Goal: Task Accomplishment & Management: Use online tool/utility

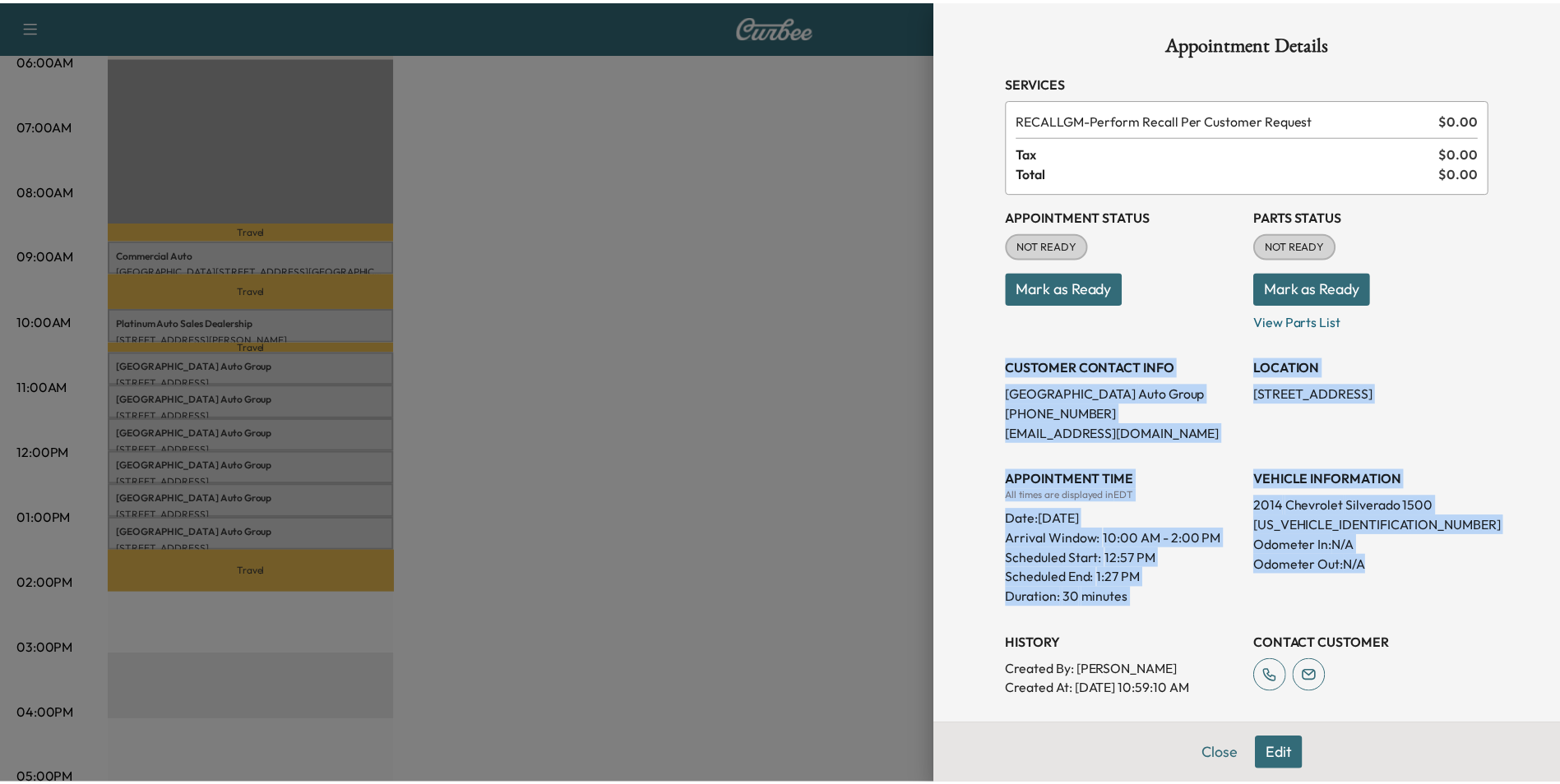
scroll to position [164, 0]
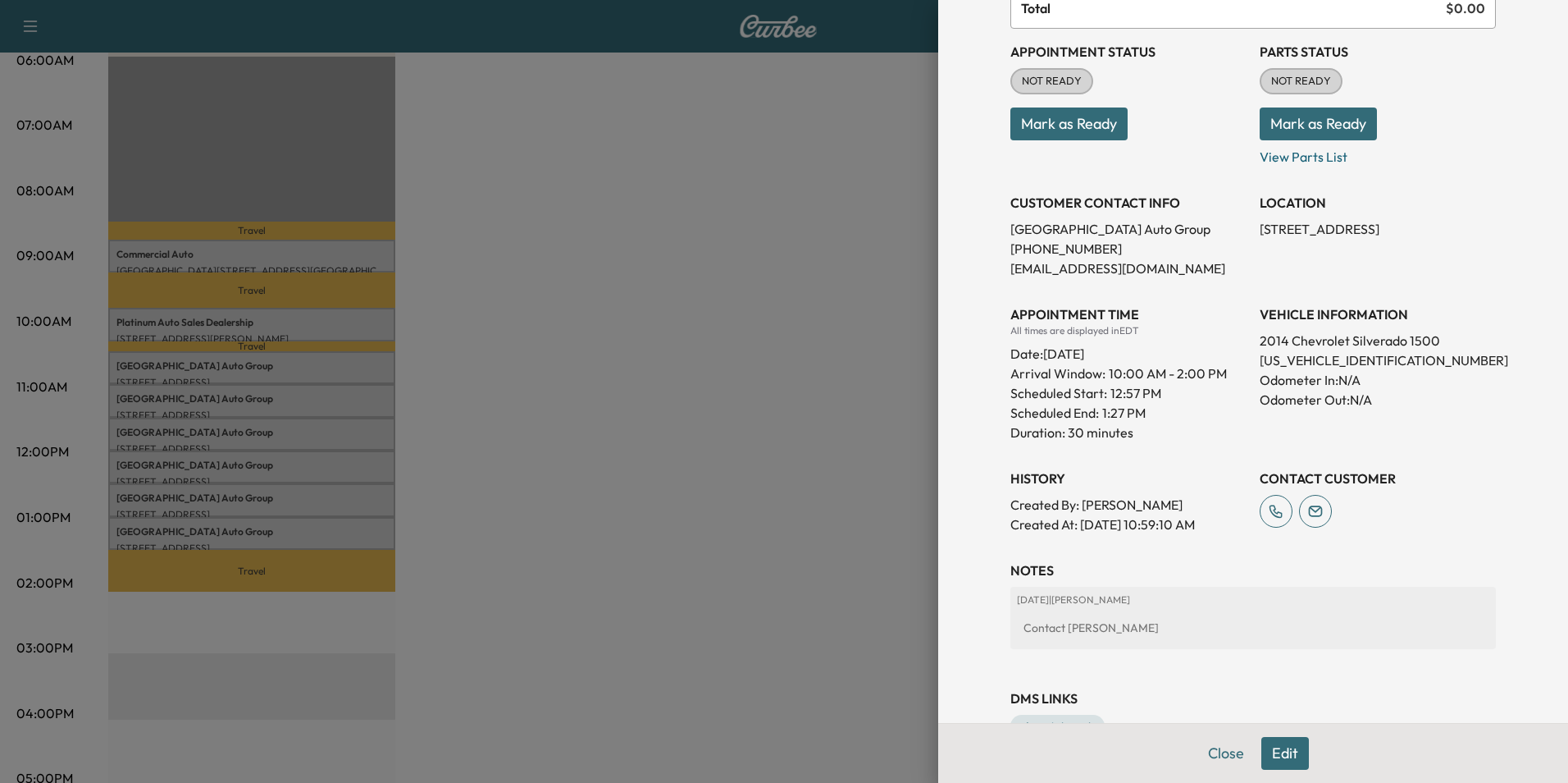
click at [880, 124] on div at bounding box center [784, 391] width 1568 height 783
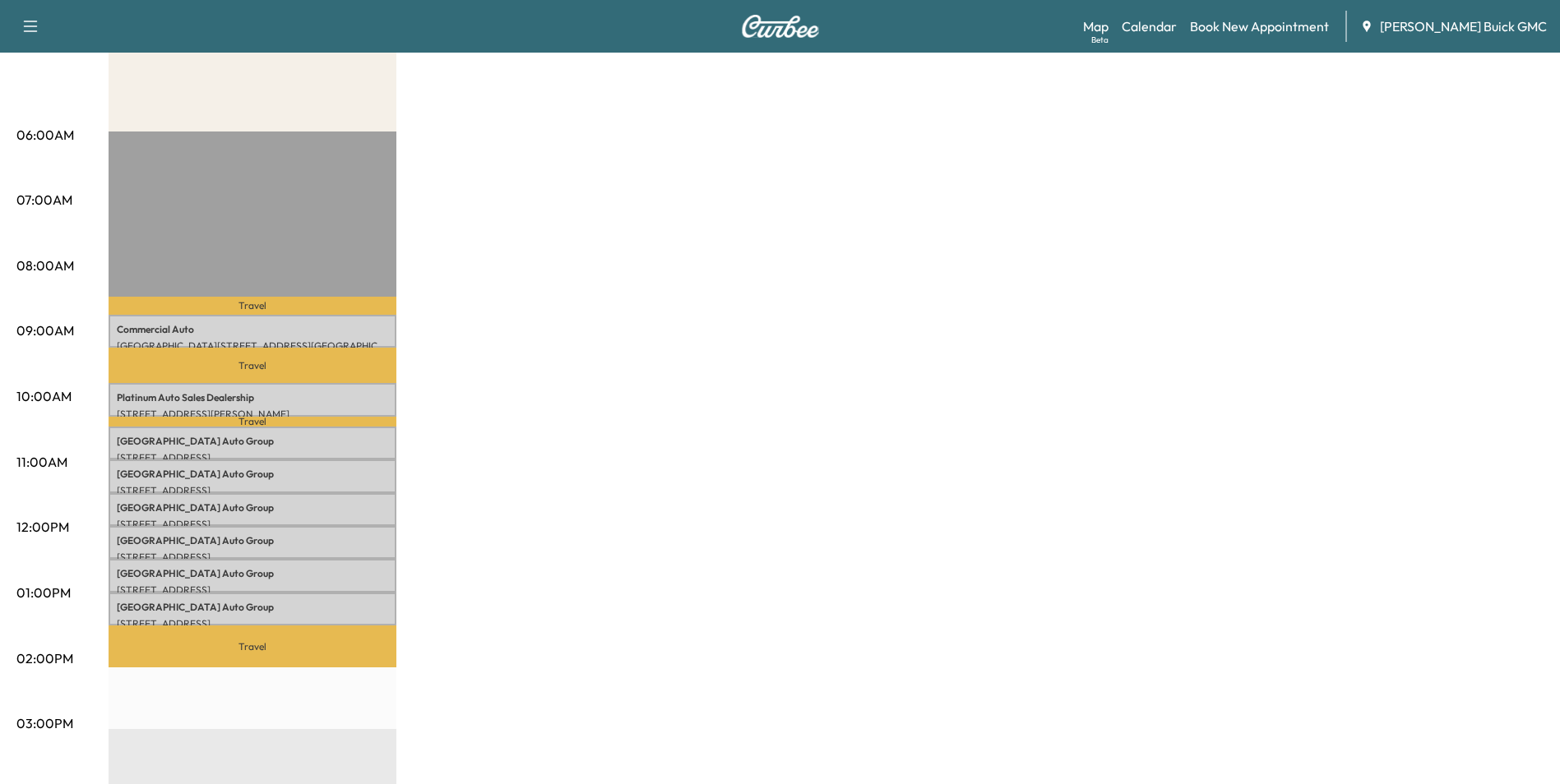
scroll to position [0, 0]
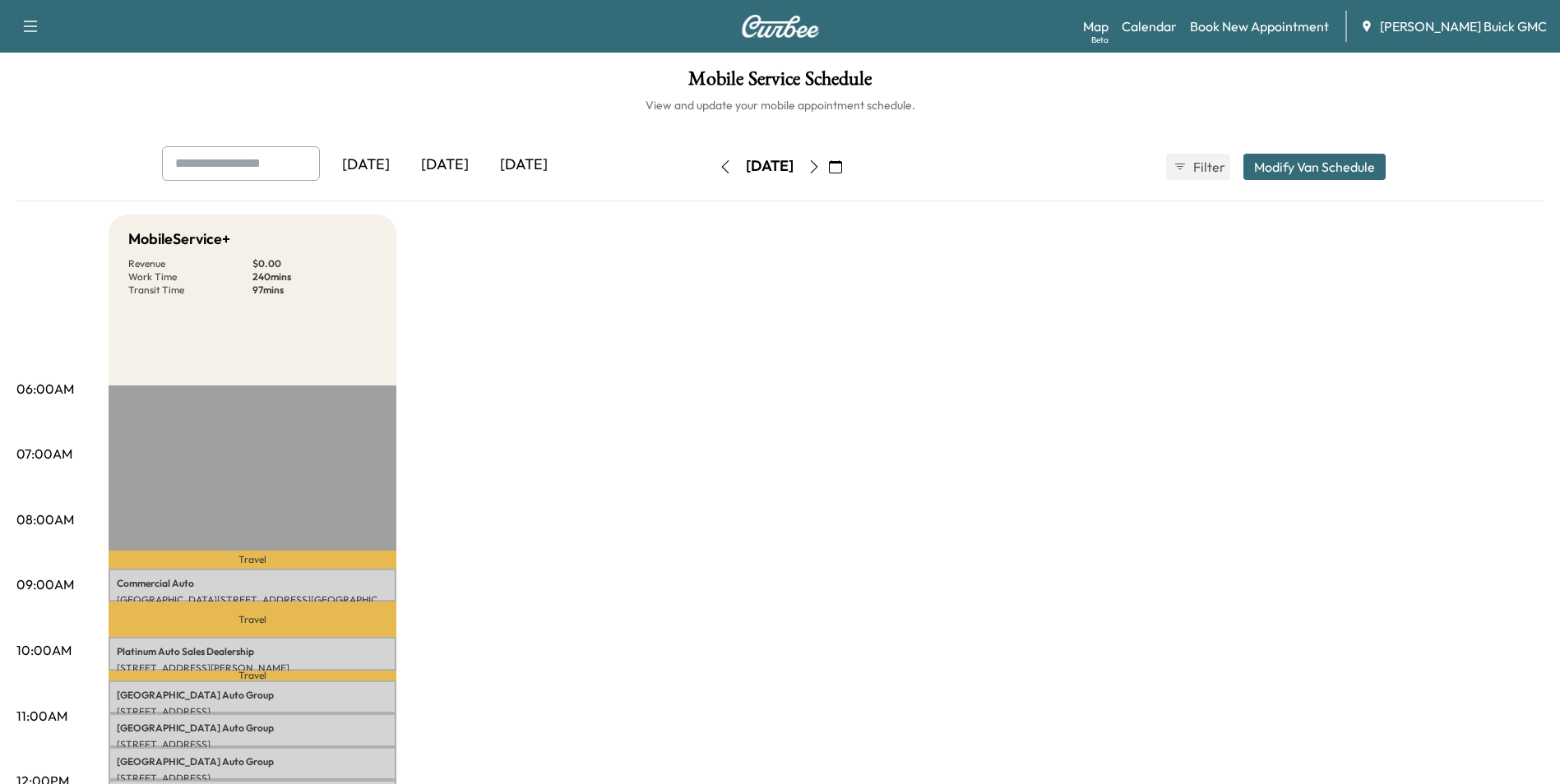
click at [458, 160] on div "[DATE]" at bounding box center [445, 165] width 79 height 38
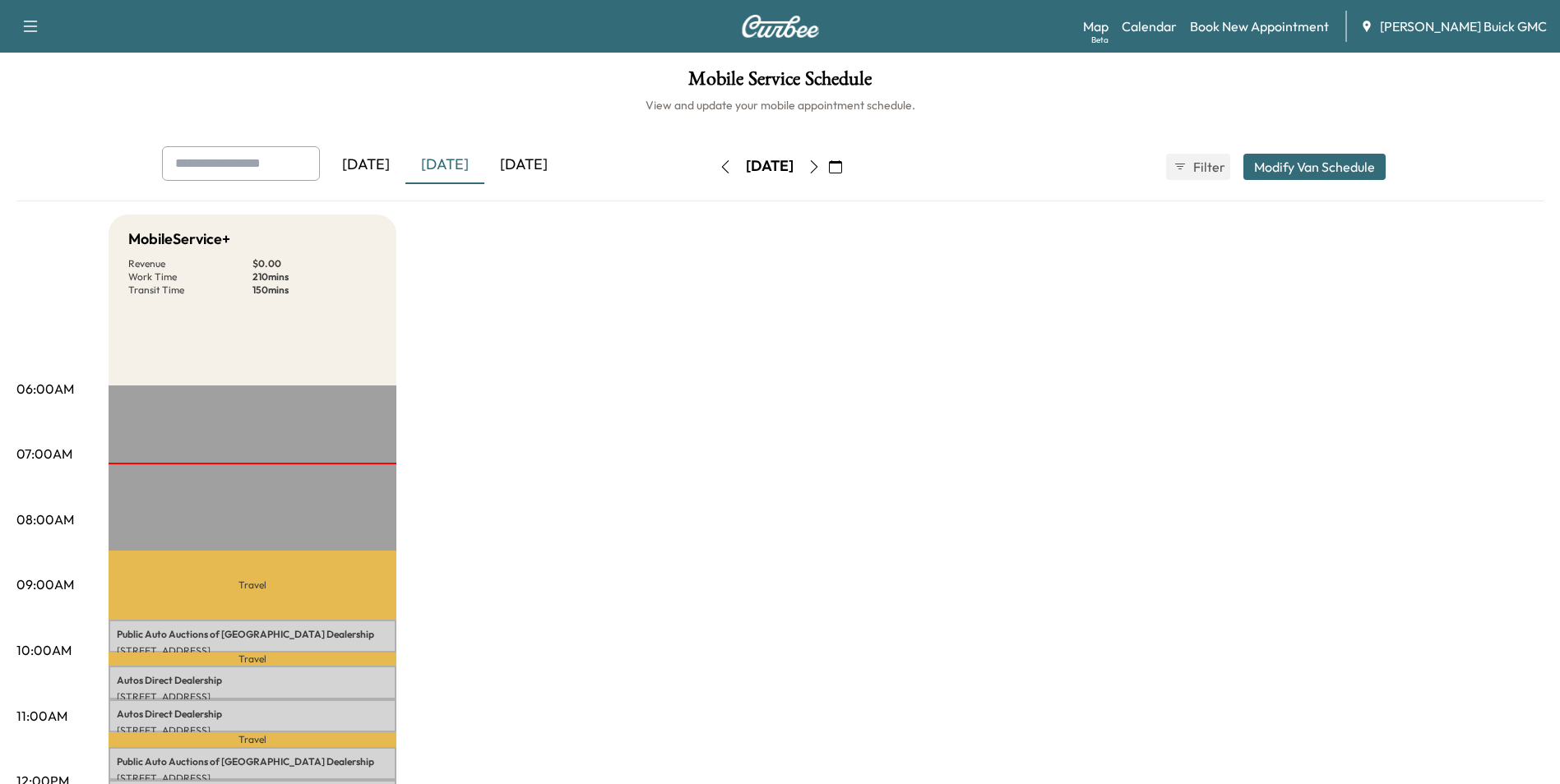
click at [529, 163] on div "[DATE]" at bounding box center [524, 165] width 79 height 38
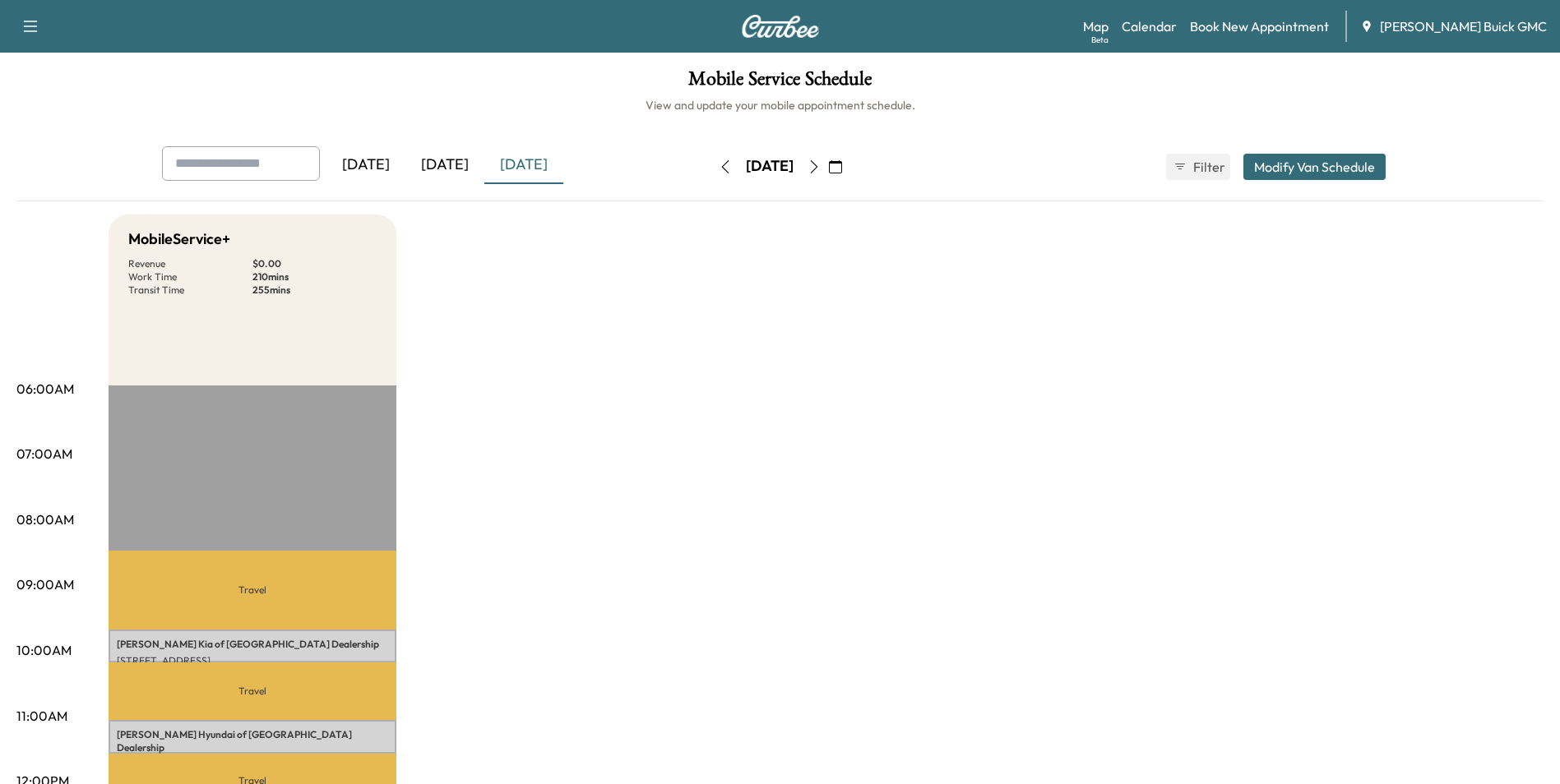
click at [820, 163] on icon "button" at bounding box center [813, 166] width 13 height 13
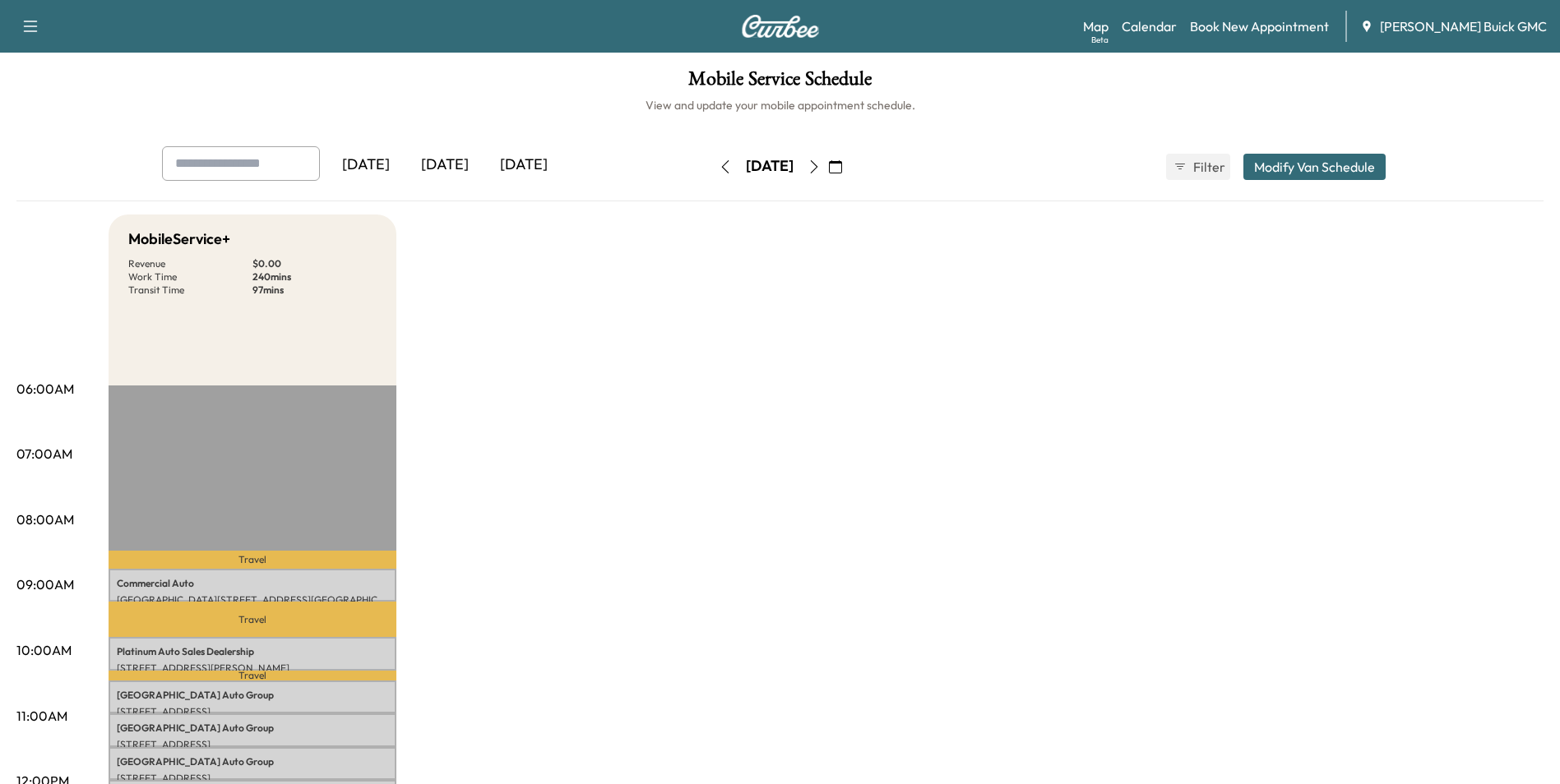
click at [842, 165] on icon "button" at bounding box center [835, 166] width 13 height 13
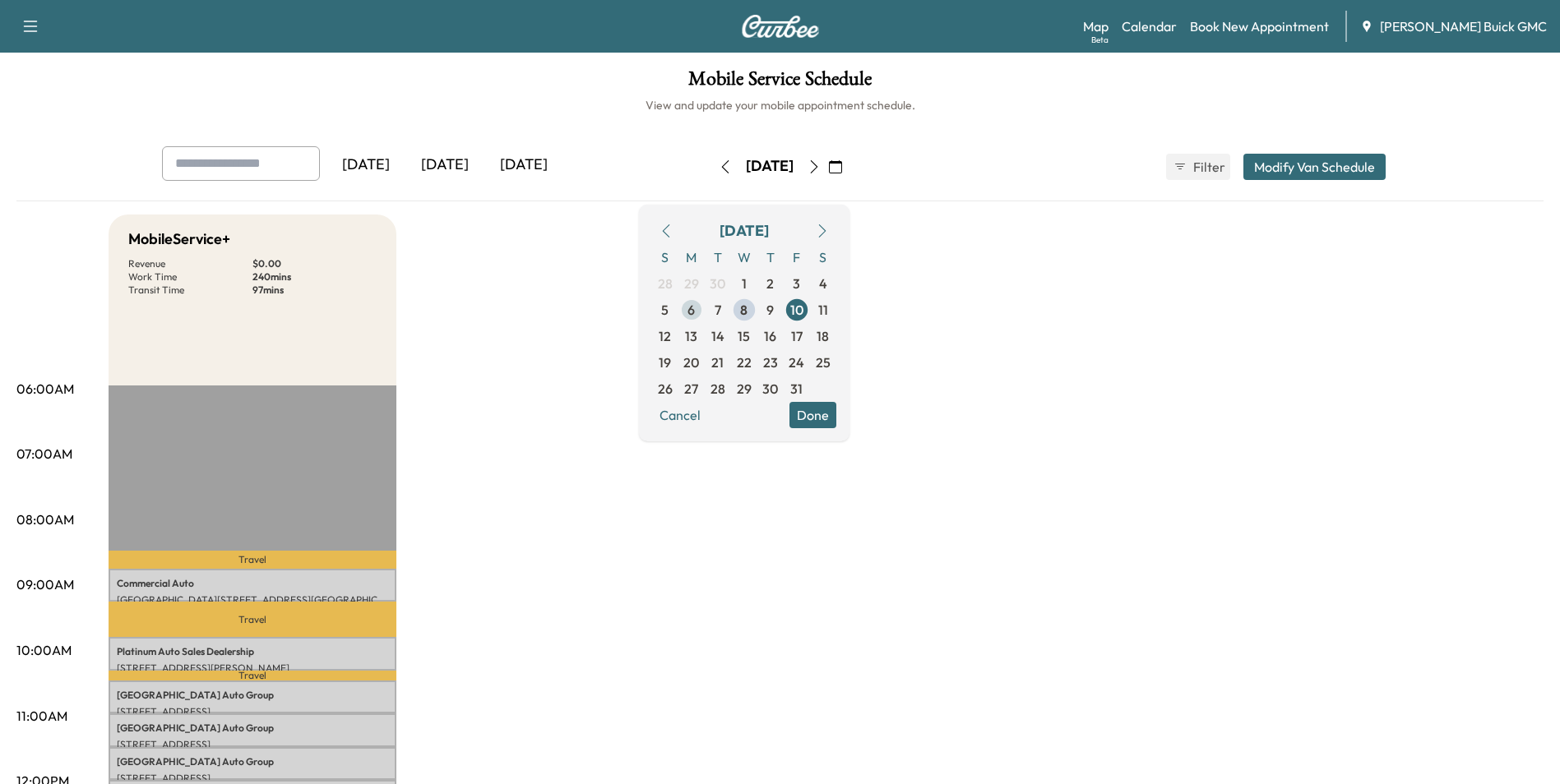
click at [695, 309] on span "6" at bounding box center [691, 310] width 7 height 20
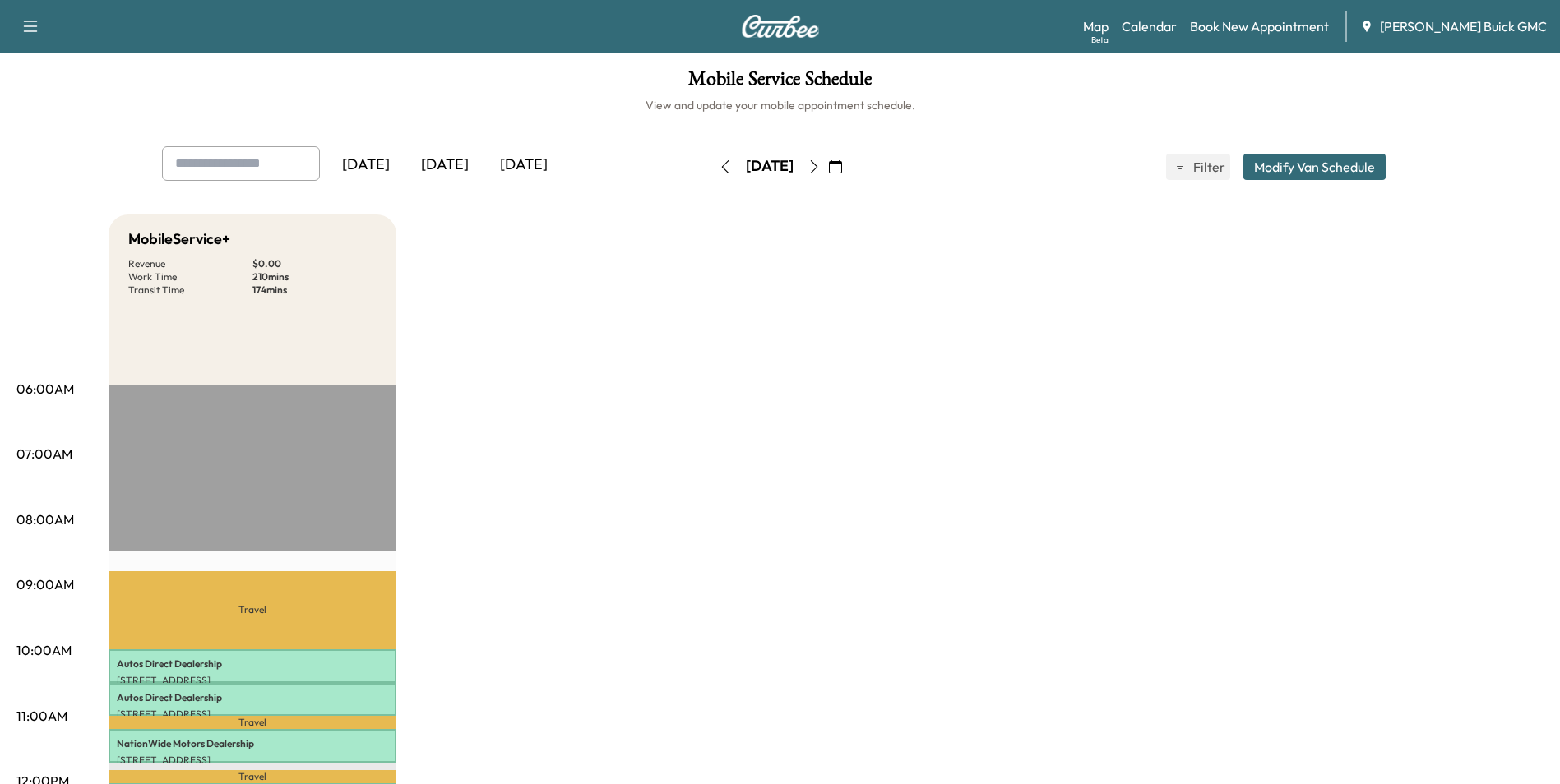
click at [817, 166] on icon "button" at bounding box center [813, 166] width 7 height 13
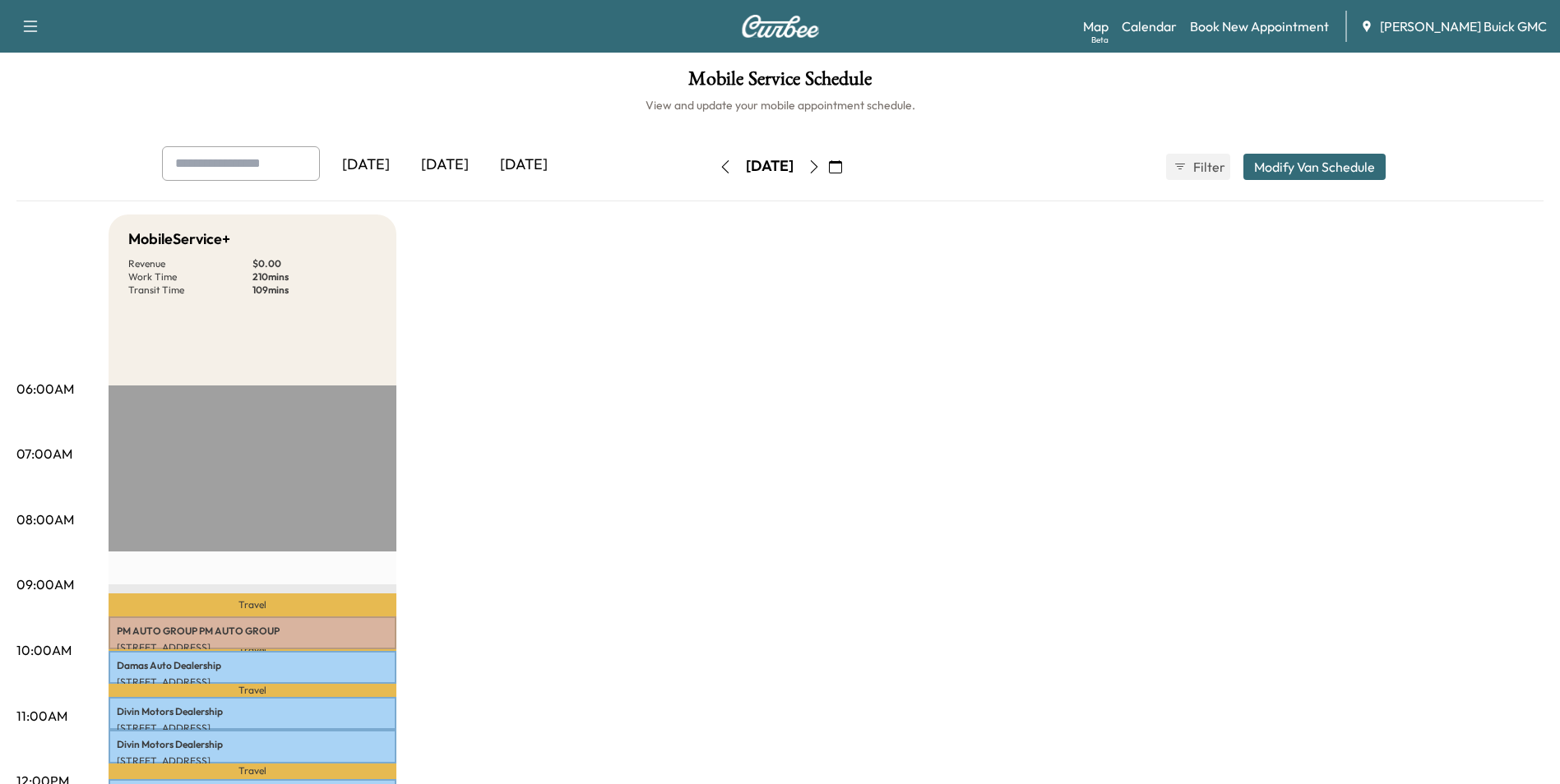
click at [842, 164] on icon "button" at bounding box center [835, 166] width 13 height 13
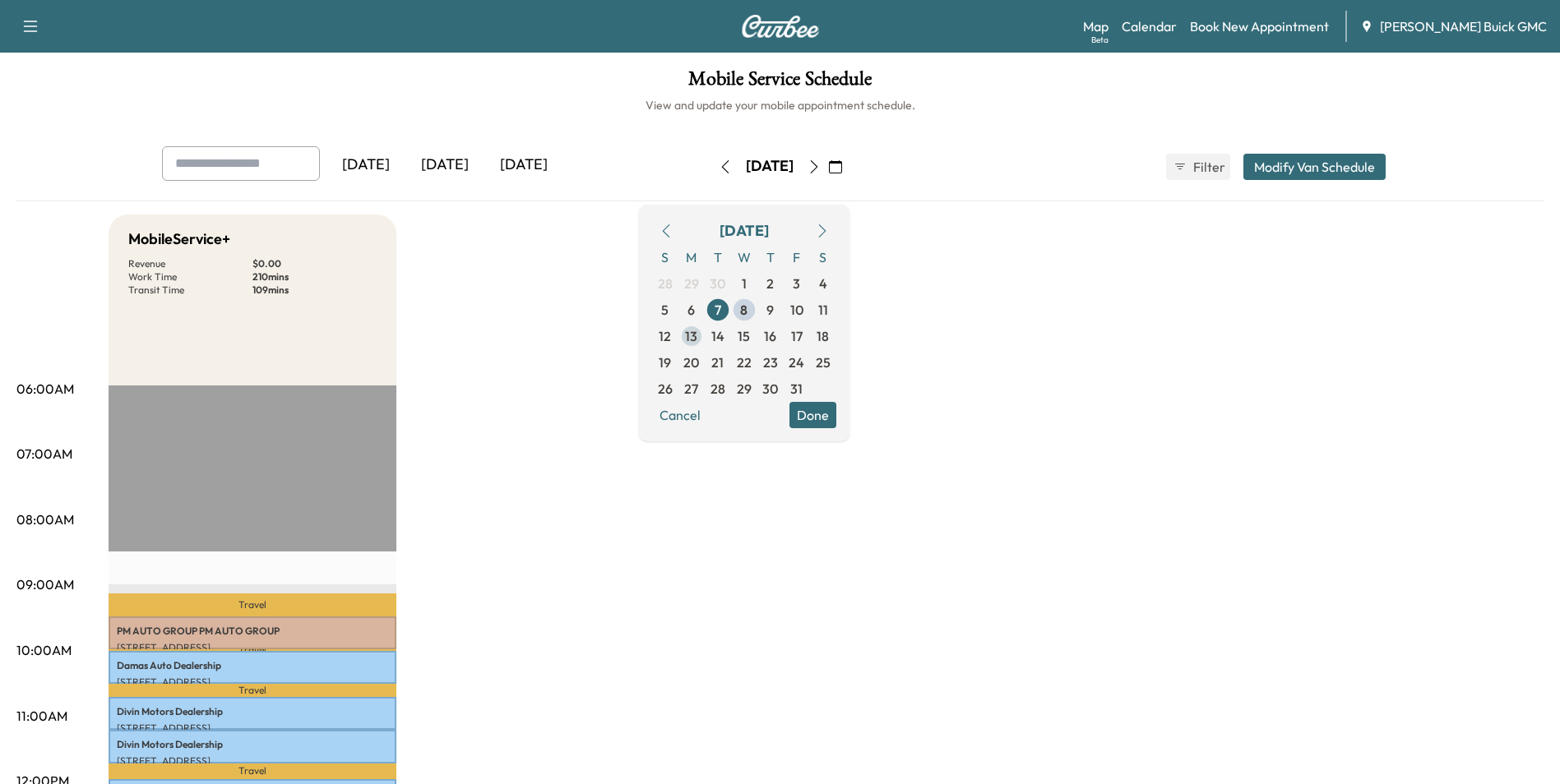
click at [697, 332] on span "13" at bounding box center [691, 336] width 13 height 20
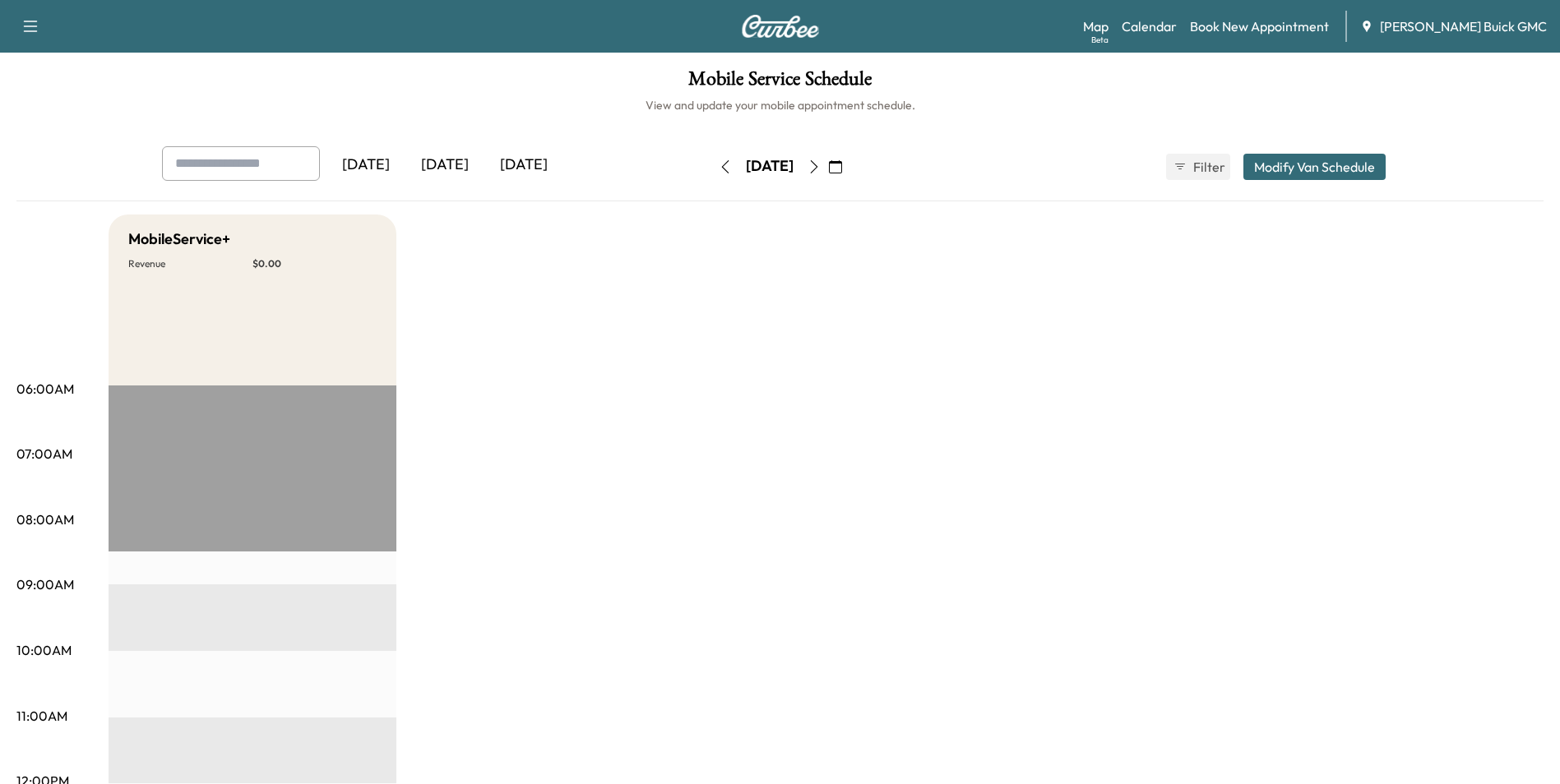
drag, startPoint x: 861, startPoint y: 236, endPoint x: 871, endPoint y: 236, distance: 10.0
drag, startPoint x: 881, startPoint y: 396, endPoint x: 909, endPoint y: 381, distance: 31.8
